Goal: Information Seeking & Learning: Check status

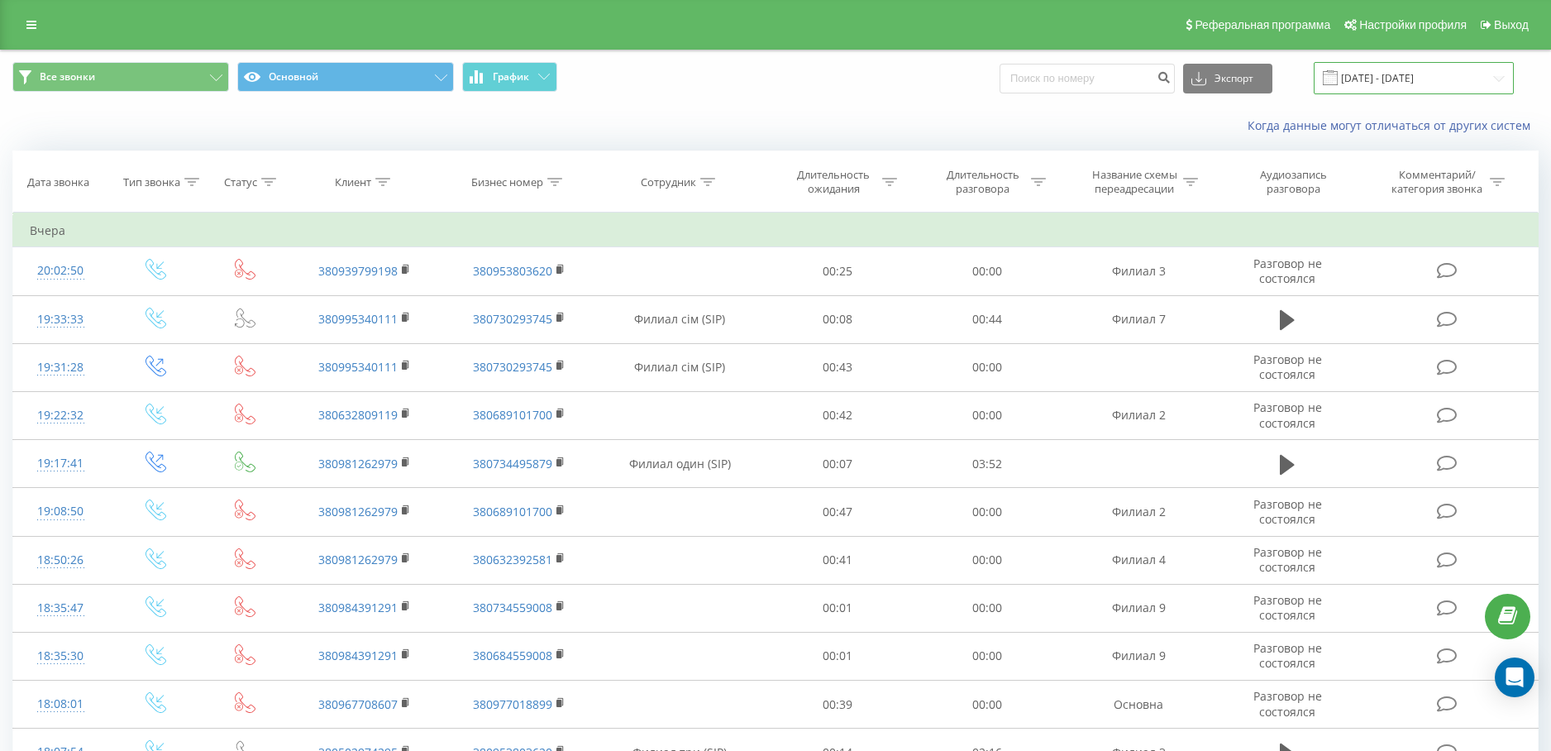
click at [1466, 69] on input "[DATE] - [DATE]" at bounding box center [1414, 78] width 200 height 32
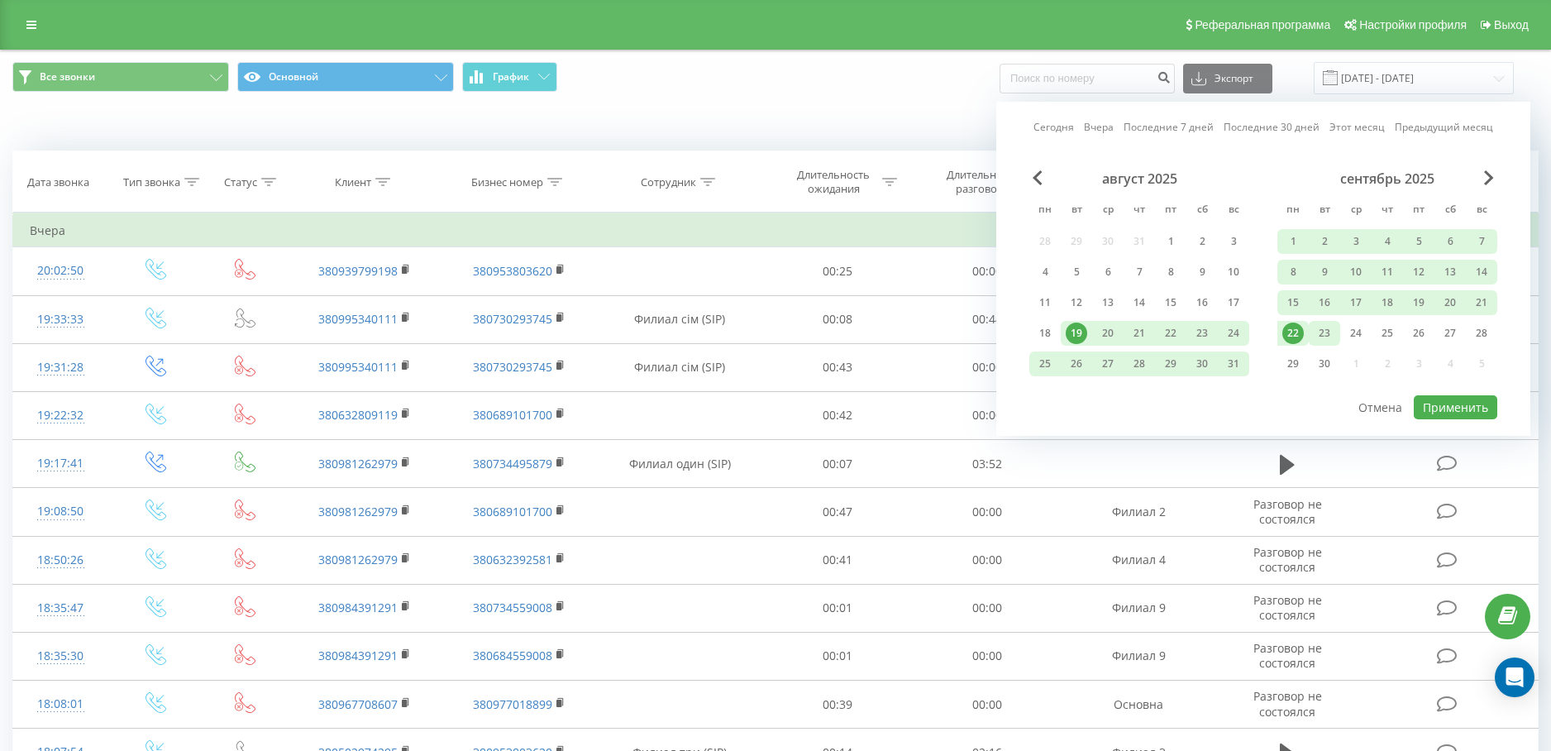
click at [1322, 323] on div "23" at bounding box center [1325, 334] width 22 height 22
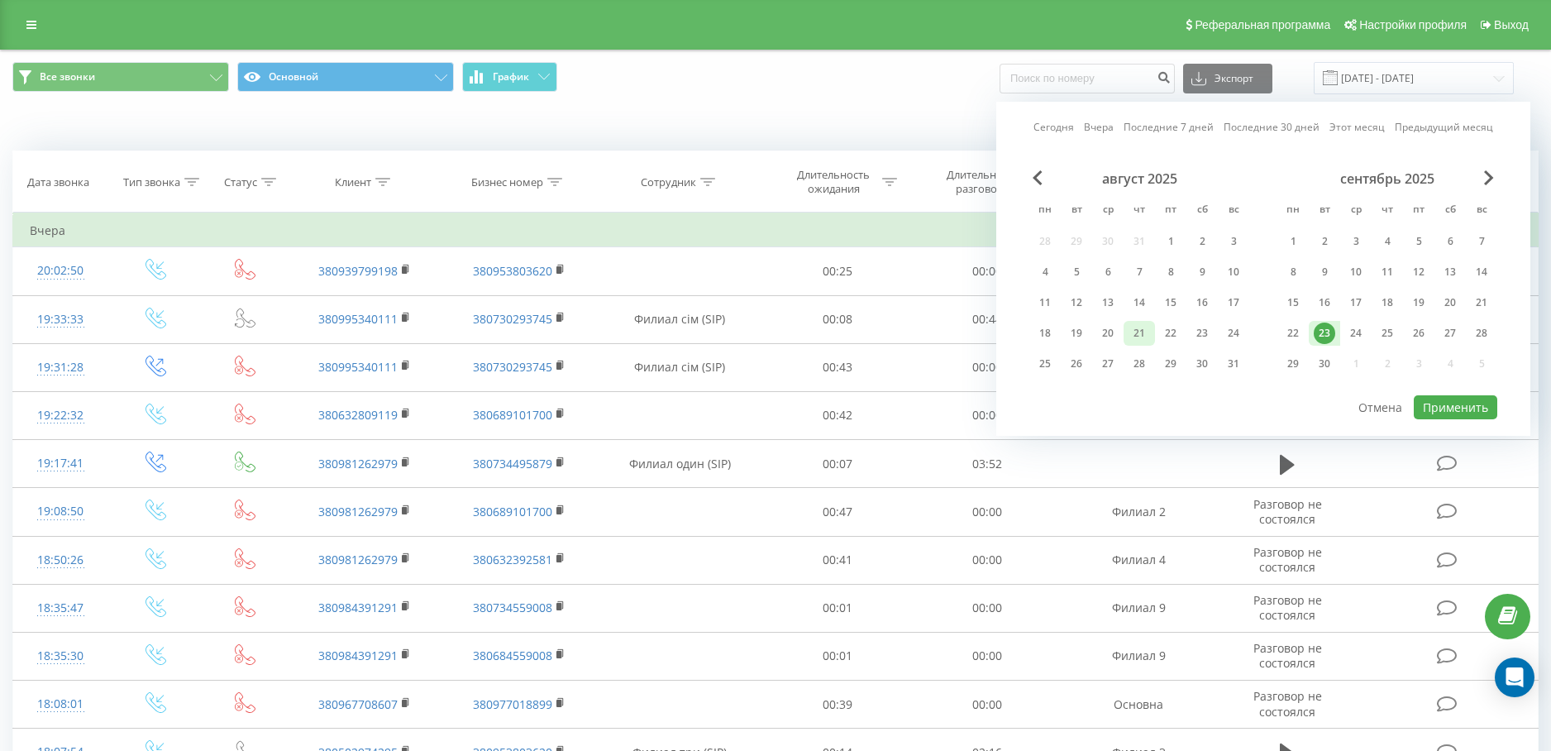
click at [1145, 333] on div "21" at bounding box center [1140, 334] width 22 height 22
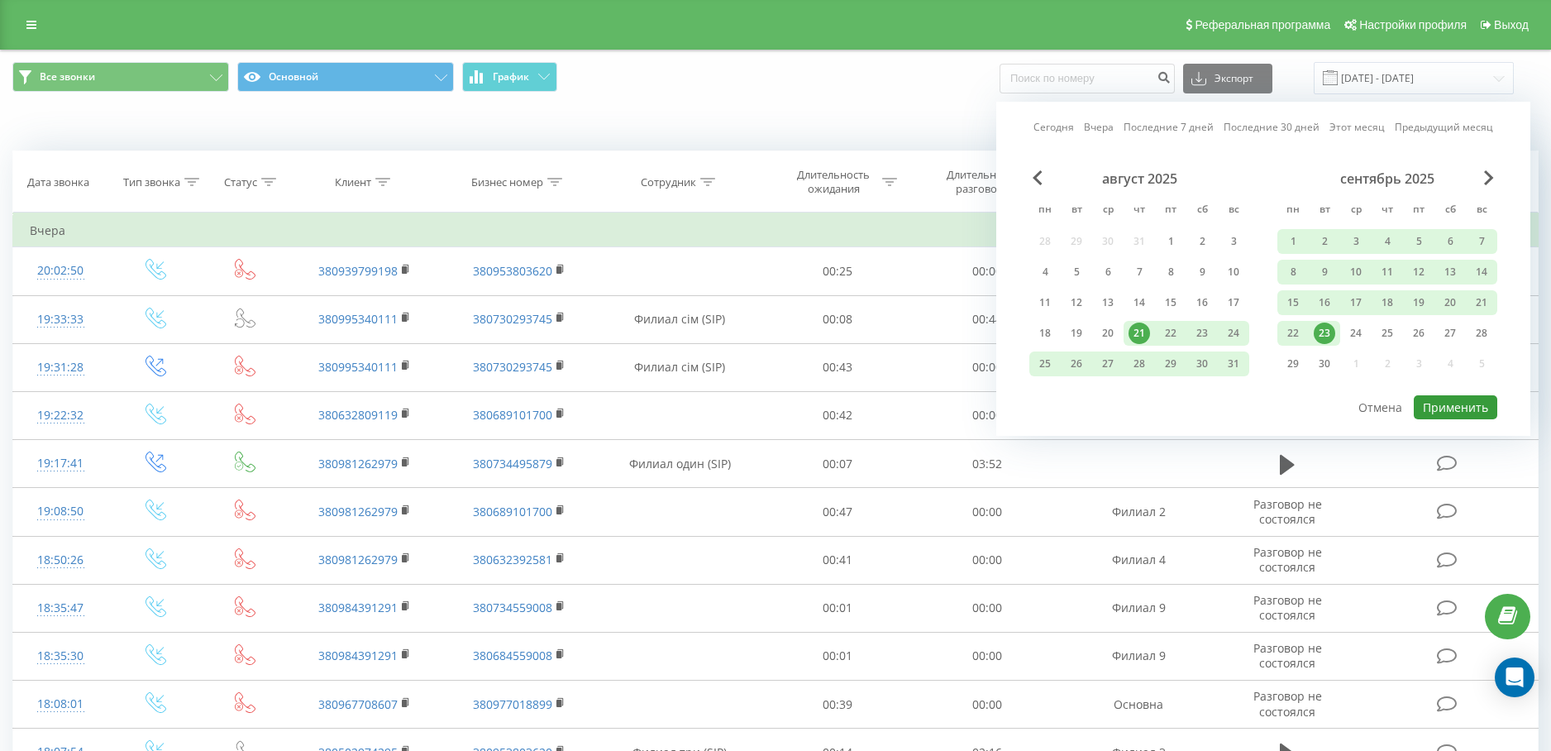
click at [1446, 409] on button "Применить" at bounding box center [1456, 407] width 84 height 24
type input "[DATE] - [DATE]"
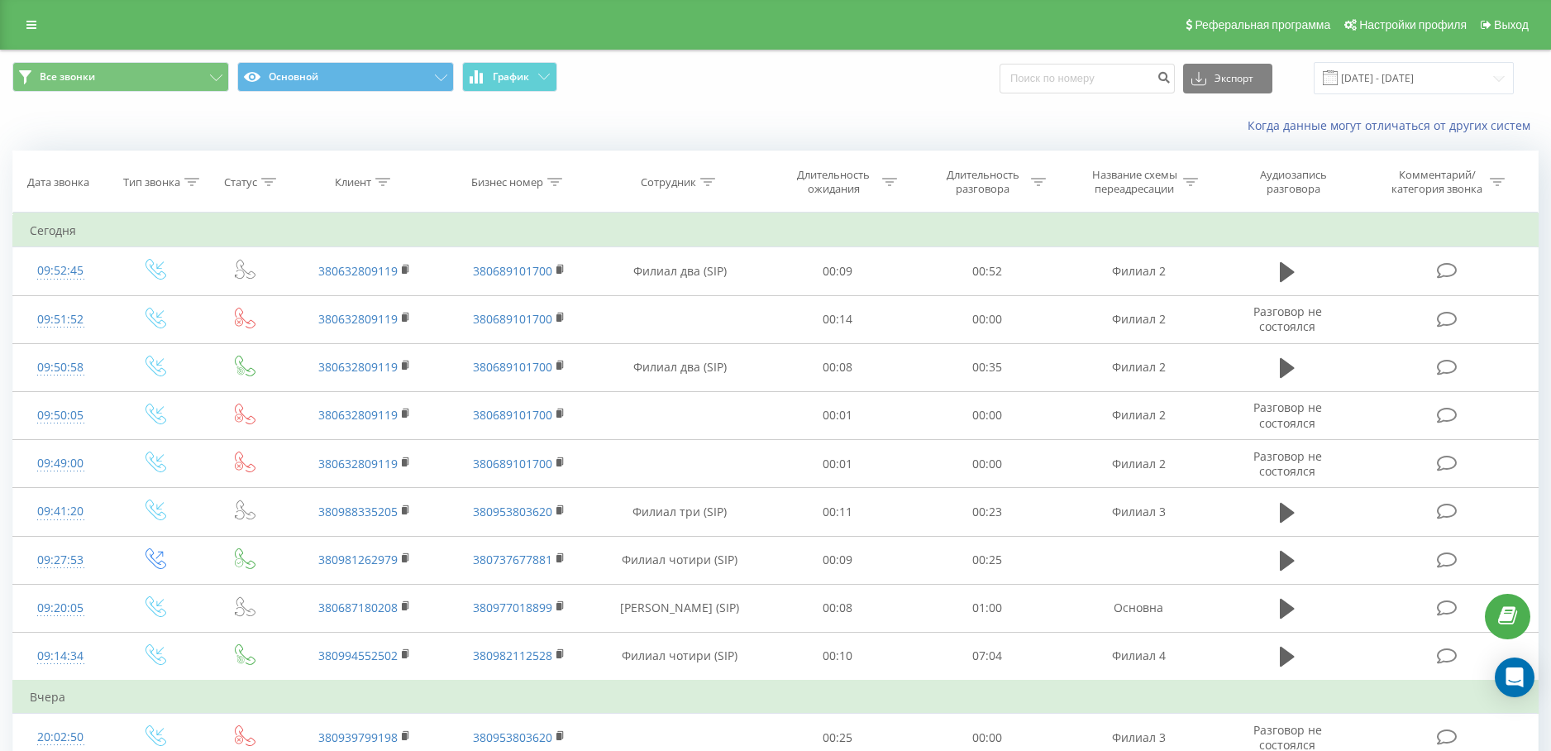
drag, startPoint x: 385, startPoint y: 188, endPoint x: 393, endPoint y: 246, distance: 58.5
click at [385, 186] on div at bounding box center [382, 182] width 15 height 14
click at [351, 300] on input "text" at bounding box center [365, 300] width 146 height 29
paste input "380678973081"
type input "380678973081"
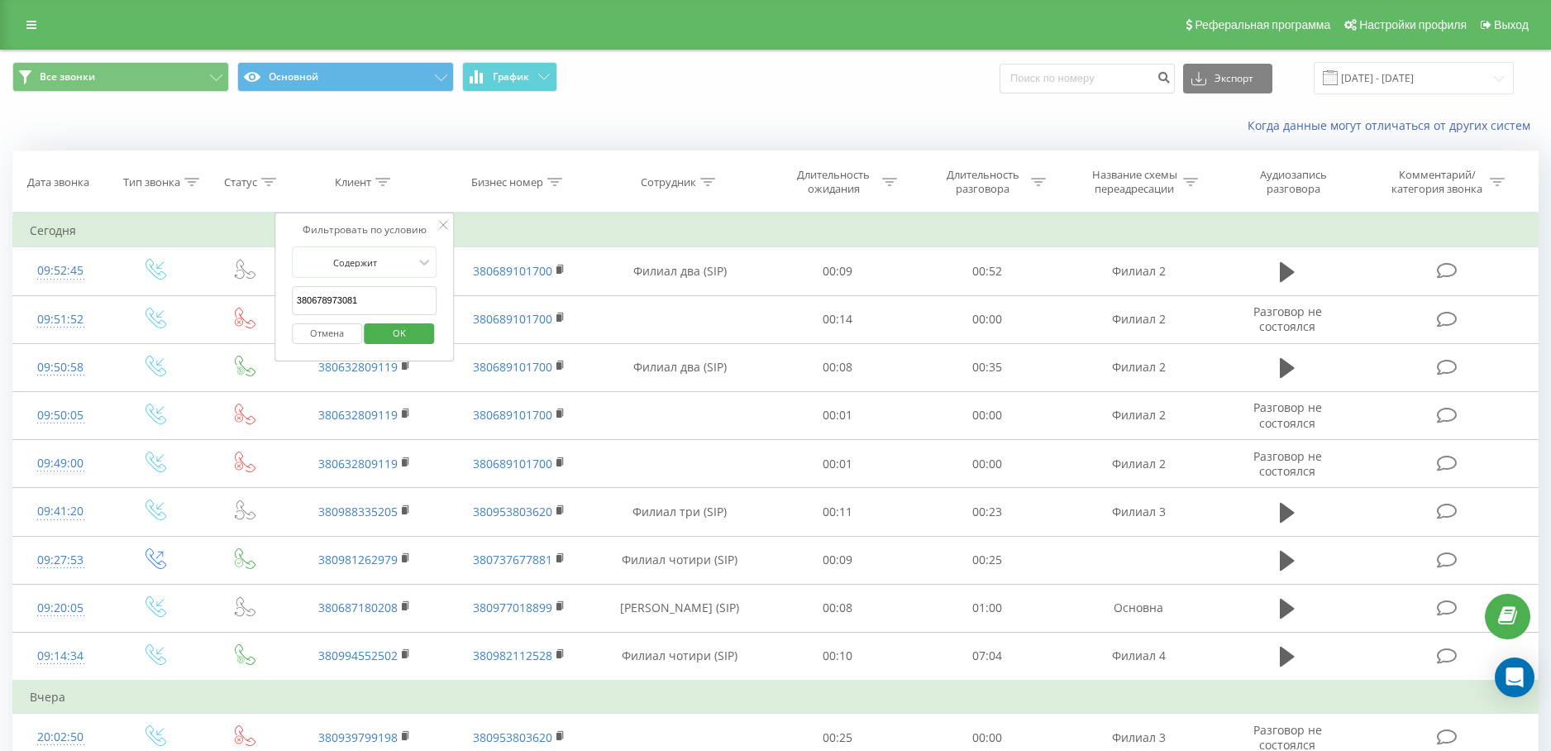
click at [411, 330] on span "OK" at bounding box center [399, 333] width 46 height 26
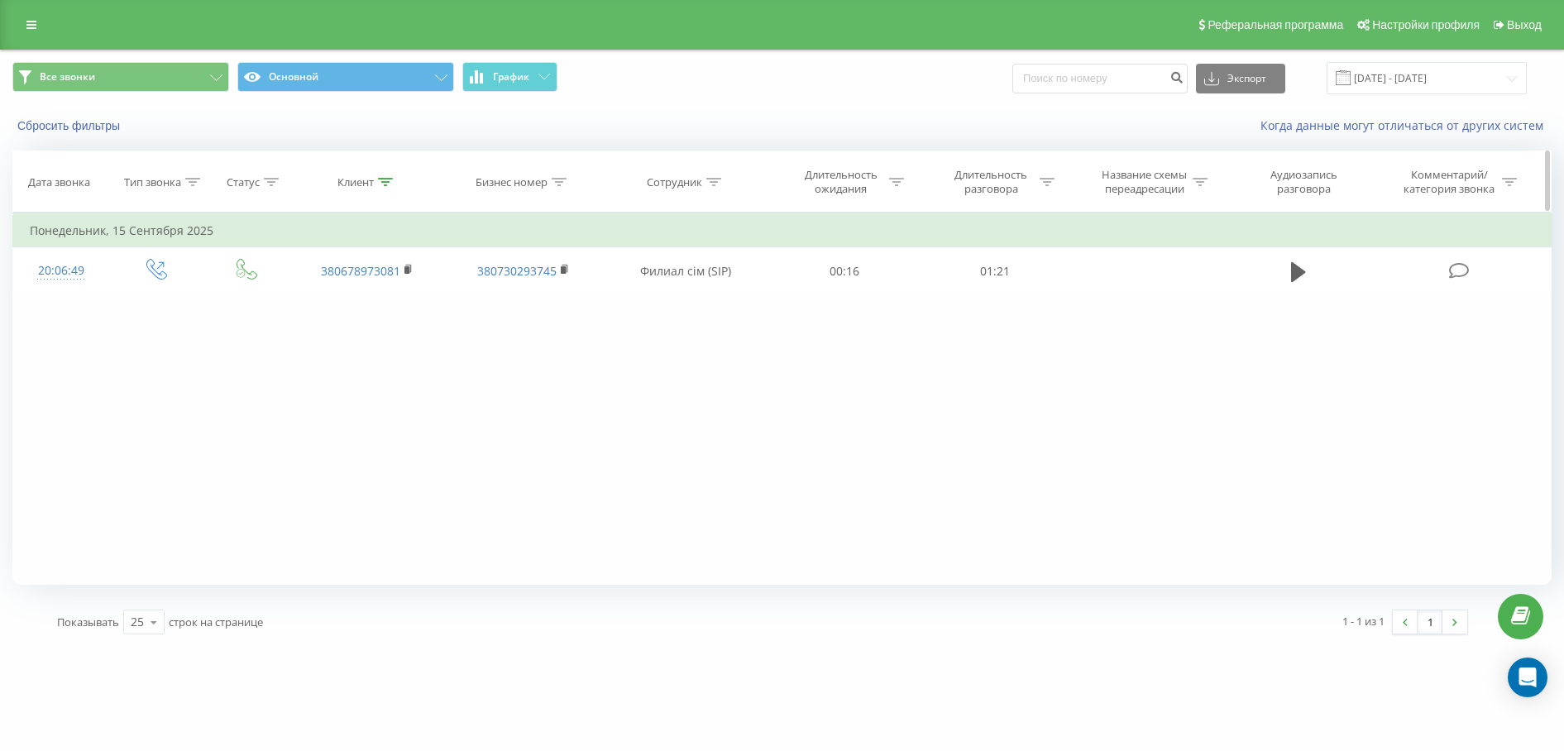
click at [385, 181] on icon at bounding box center [385, 182] width 15 height 8
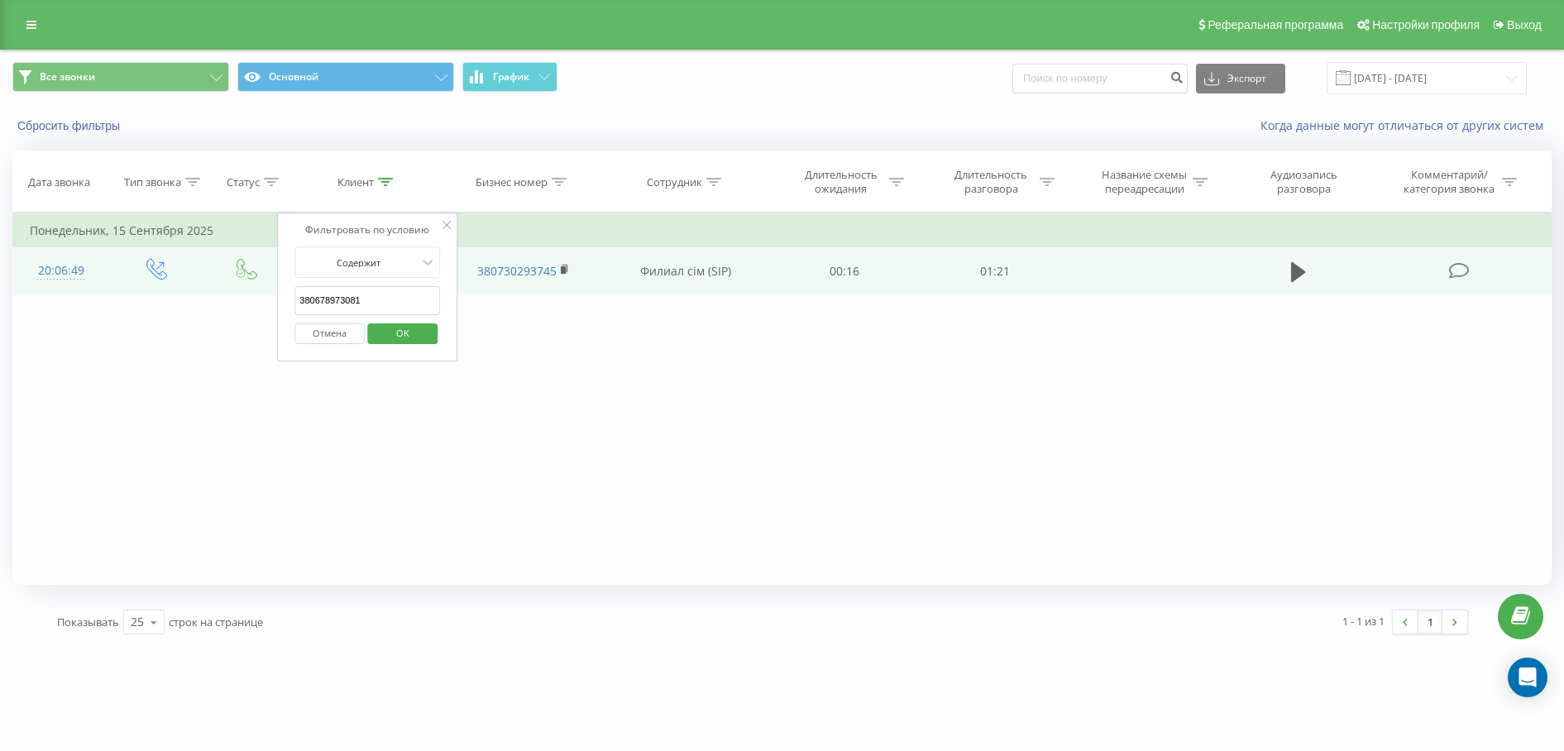
drag, startPoint x: 384, startPoint y: 299, endPoint x: 231, endPoint y: 289, distance: 153.3
click at [231, 289] on table "Фильтровать по условию Равно Введите значение Отмена OK Фильтровать по условию …" at bounding box center [781, 254] width 1539 height 83
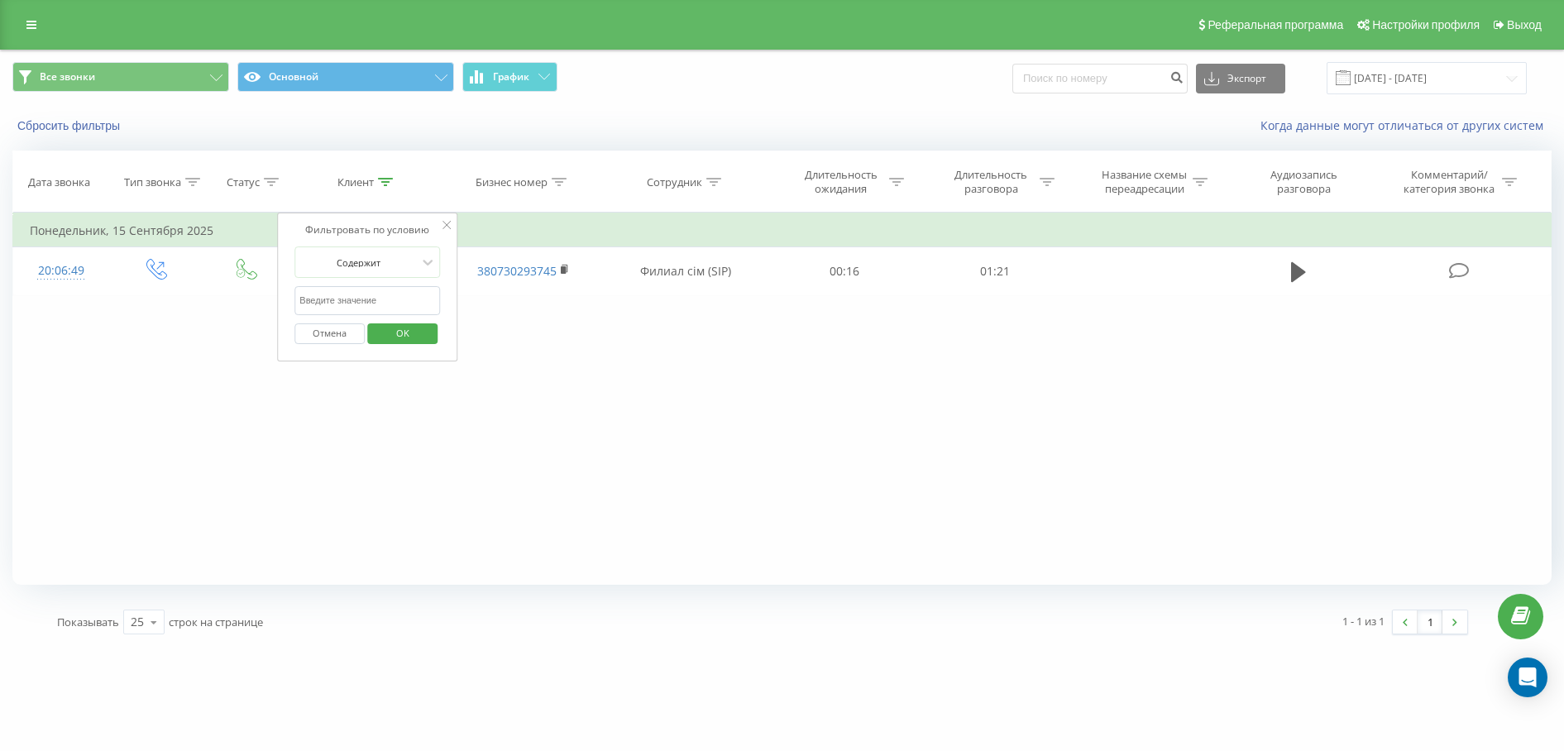
drag, startPoint x: 426, startPoint y: 333, endPoint x: 635, endPoint y: 2, distance: 391.4
click at [425, 334] on button "OK" at bounding box center [402, 333] width 70 height 21
